Goal: Task Accomplishment & Management: Use online tool/utility

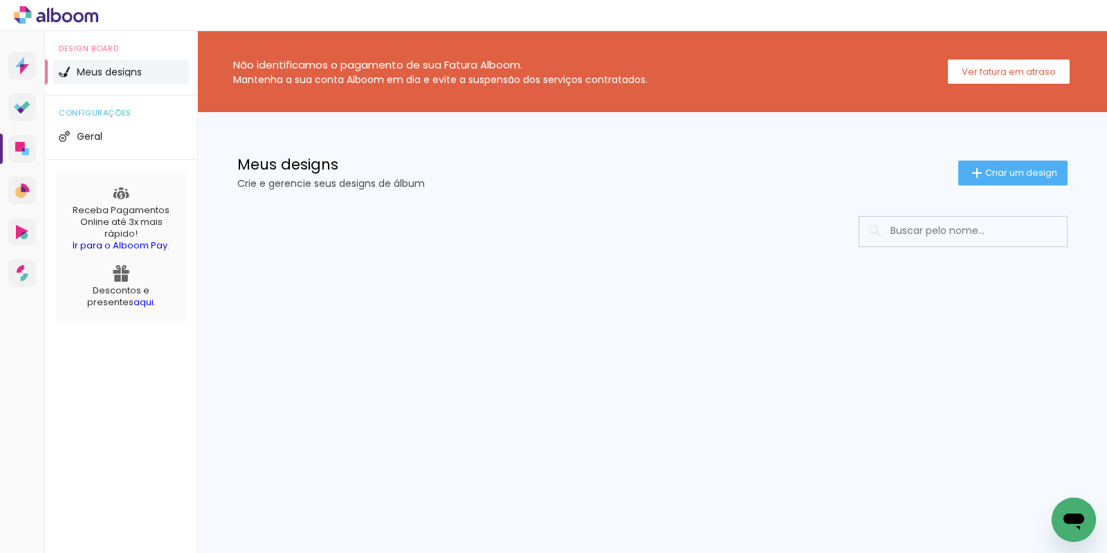
click at [934, 226] on input at bounding box center [982, 231] width 197 height 28
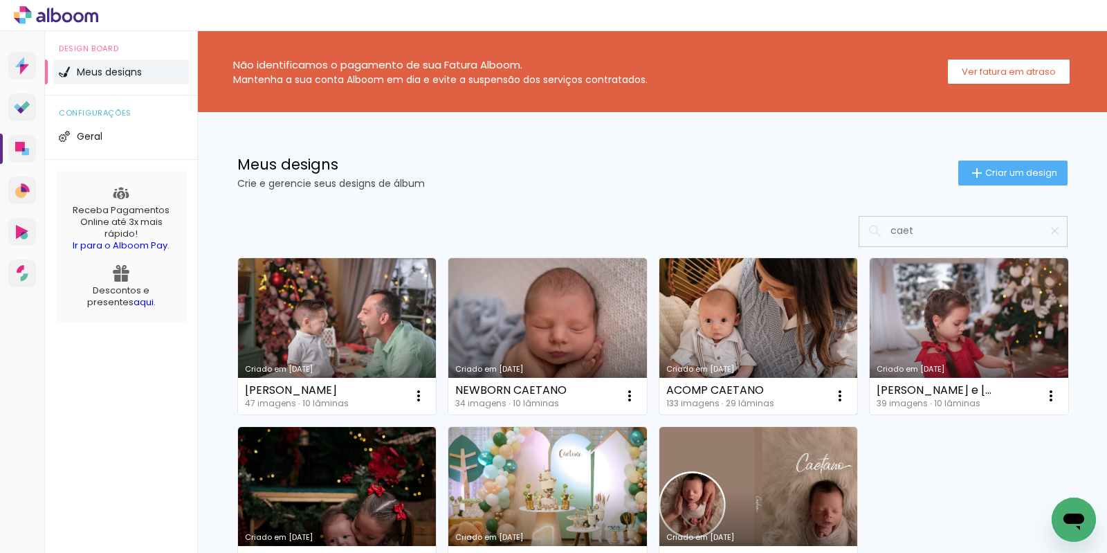
type input "caet"
type paper-input "caet"
click at [778, 328] on link "Criado em [DATE]" at bounding box center [758, 336] width 199 height 156
